Goal: Navigation & Orientation: Find specific page/section

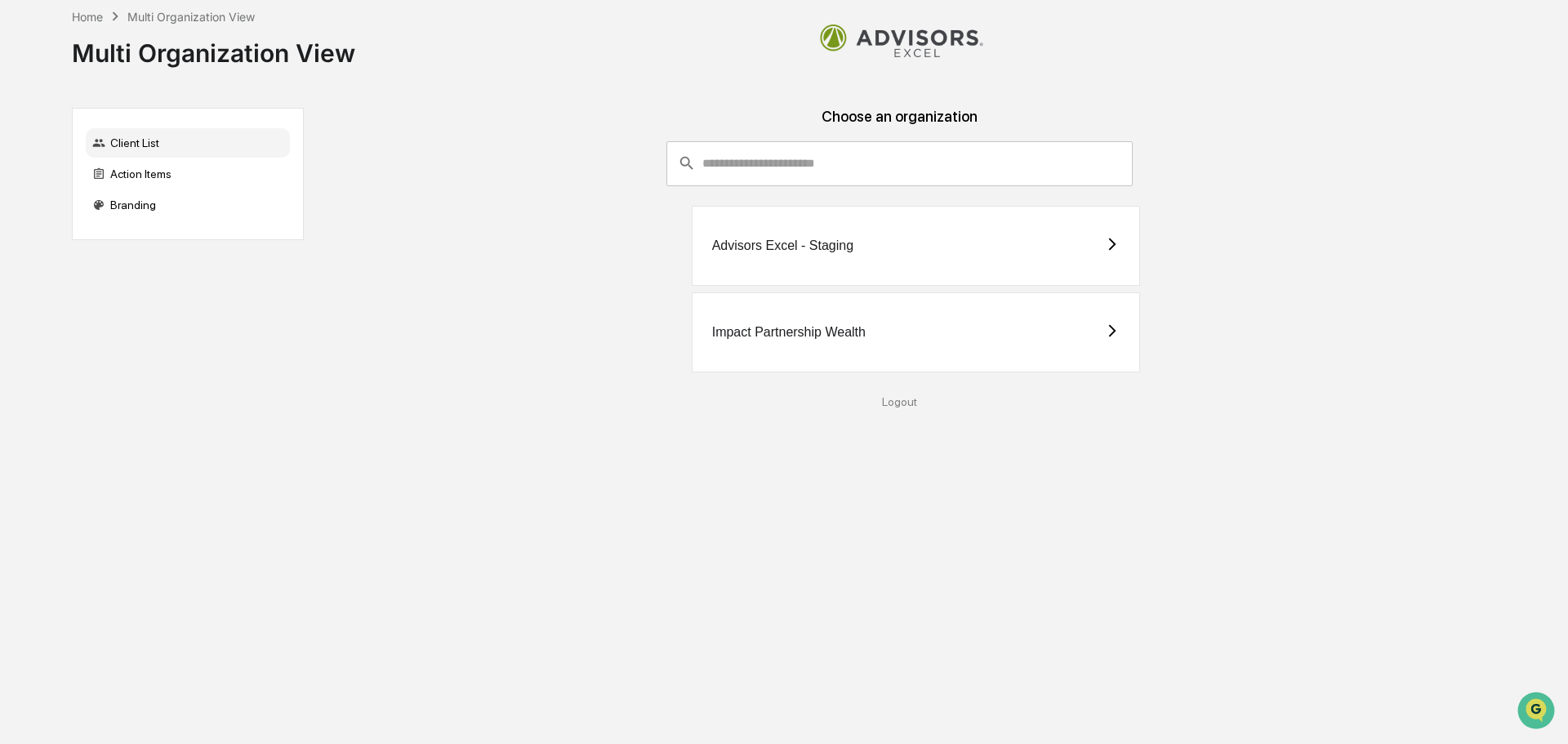
click at [817, 340] on div "Impact Partnership Wealth" at bounding box center [916, 332] width 449 height 80
